Goal: Transaction & Acquisition: Purchase product/service

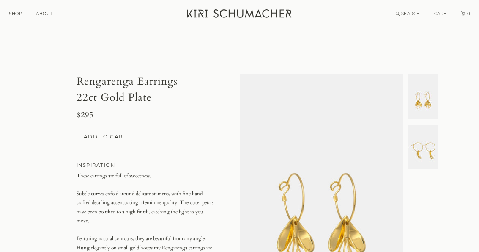
click at [433, 134] on img at bounding box center [424, 146] width 30 height 44
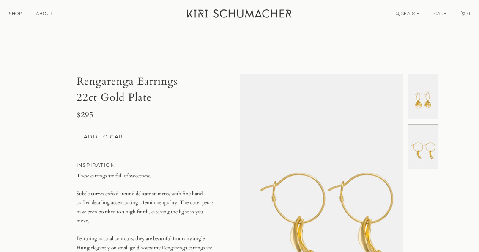
scroll to position [0, 163]
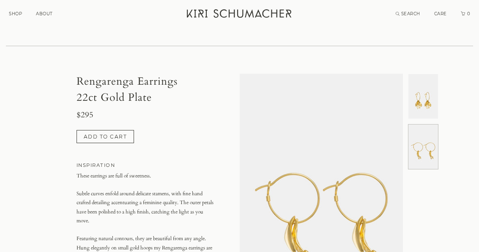
click at [19, 14] on link "SHOP" at bounding box center [15, 13] width 13 height 5
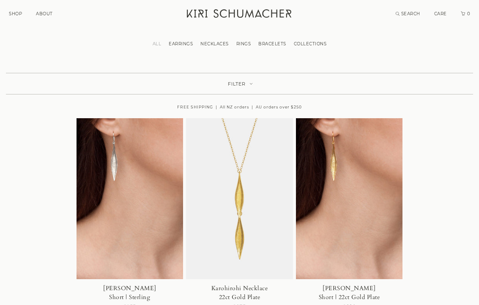
scroll to position [1, 0]
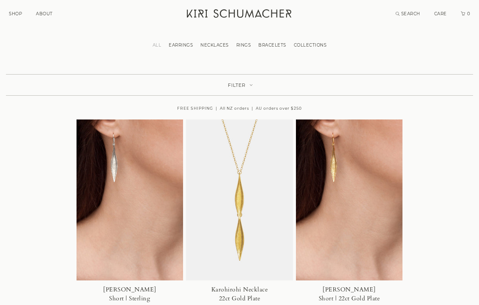
click at [182, 43] on link "EARRINGS" at bounding box center [181, 44] width 32 height 5
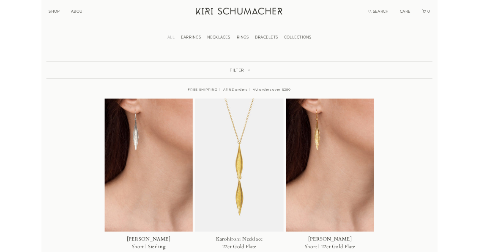
scroll to position [25, 0]
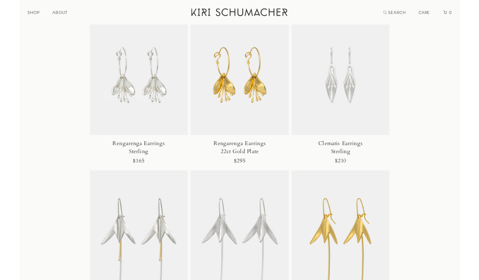
scroll to position [1527, 0]
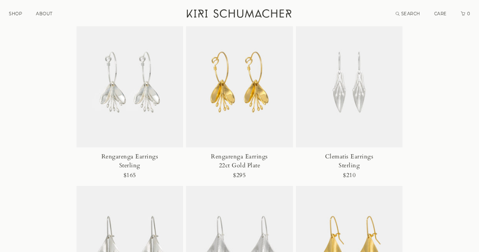
click at [147, 101] on img at bounding box center [130, 66] width 107 height 161
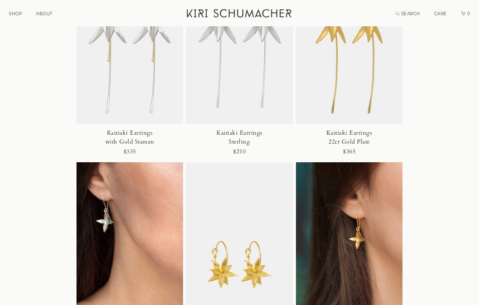
scroll to position [1755, 0]
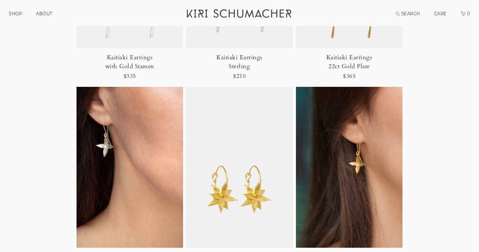
scroll to position [1821, 0]
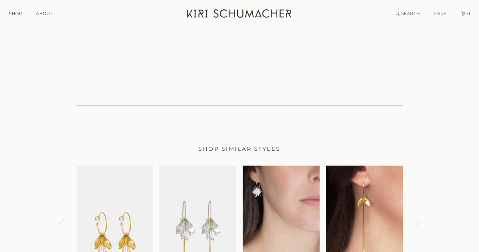
scroll to position [1899, 0]
